Goal: Find specific page/section: Find specific page/section

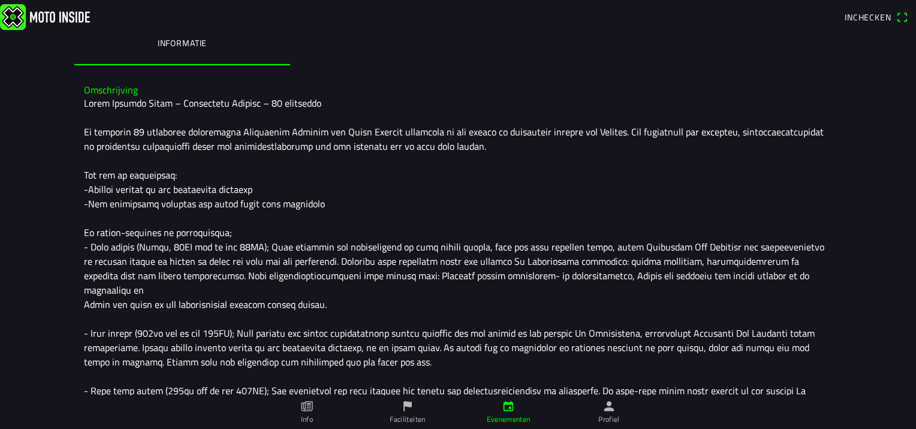
scroll to position [109, 0]
